Goal: Task Accomplishment & Management: Use online tool/utility

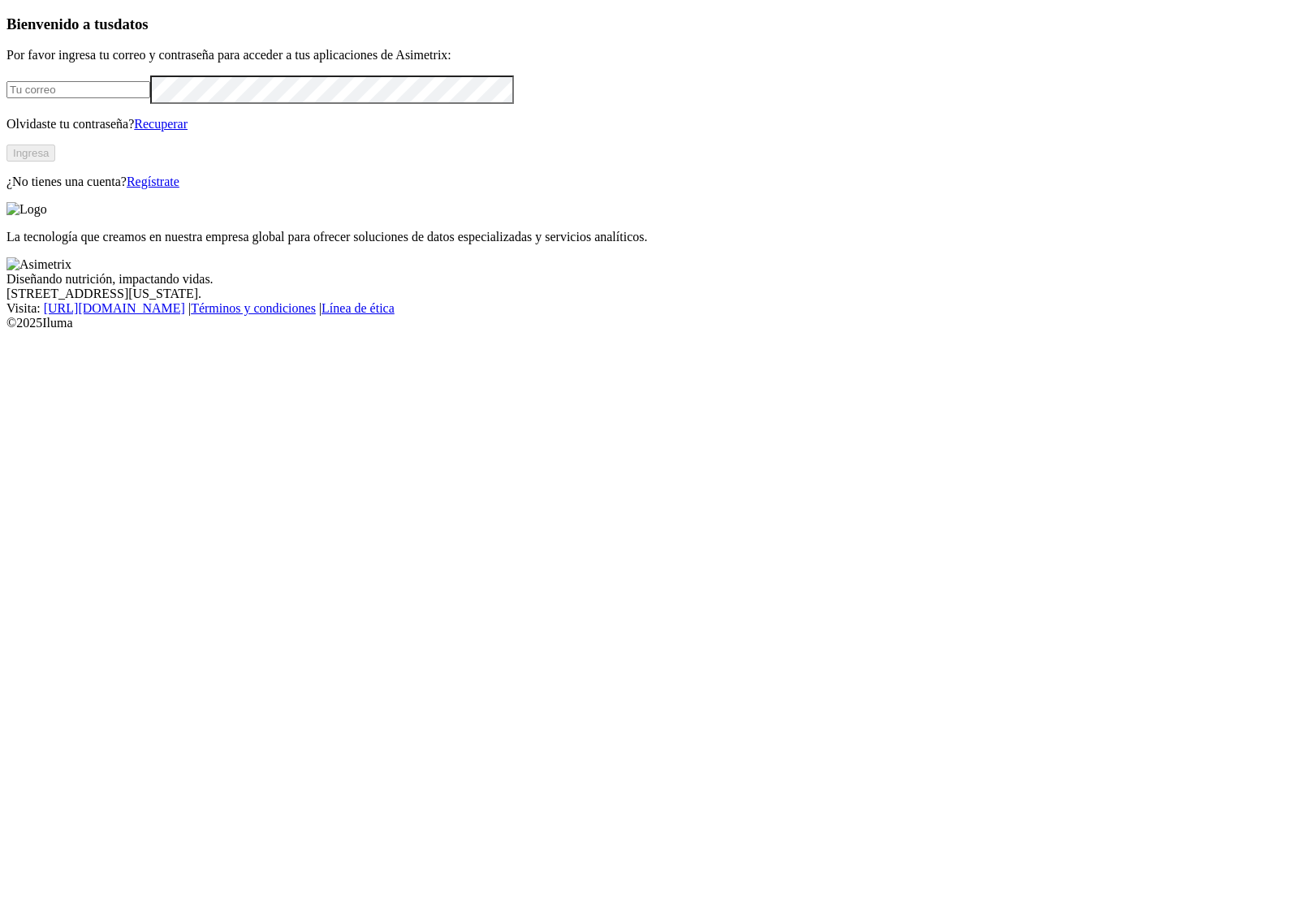
type input "superconcentrados@aliar.com.co"
click at [55, 162] on button "Ingresa" at bounding box center [30, 152] width 49 height 17
